Goal: Check status: Check status

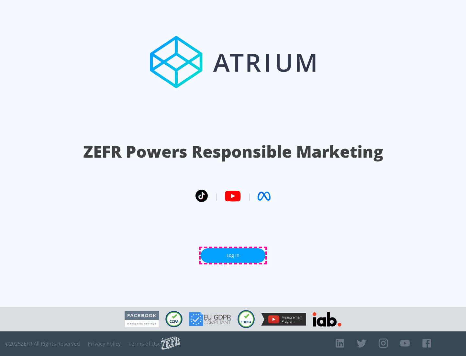
click at [233, 255] on link "Log In" at bounding box center [232, 255] width 65 height 15
